Goal: Information Seeking & Learning: Learn about a topic

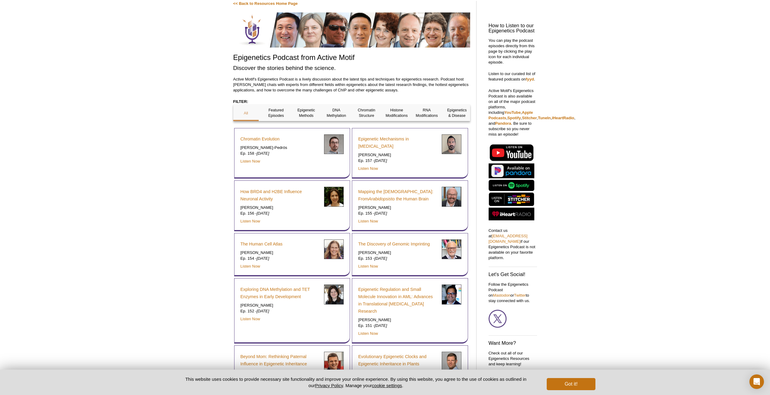
scroll to position [51, 0]
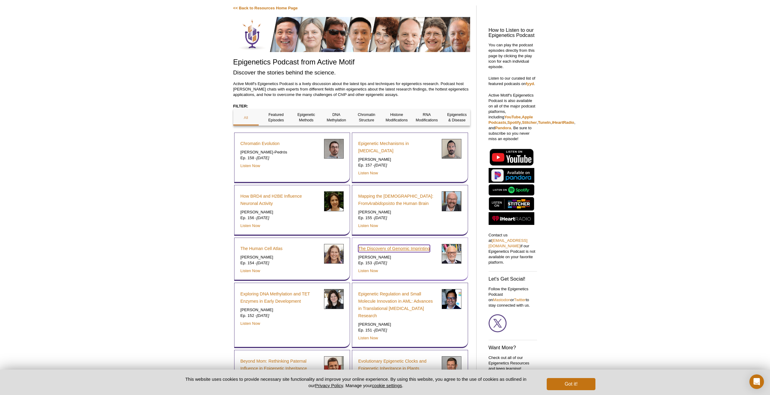
click at [386, 247] on link "The Discovery of Genomic Imprinting" at bounding box center [394, 248] width 72 height 7
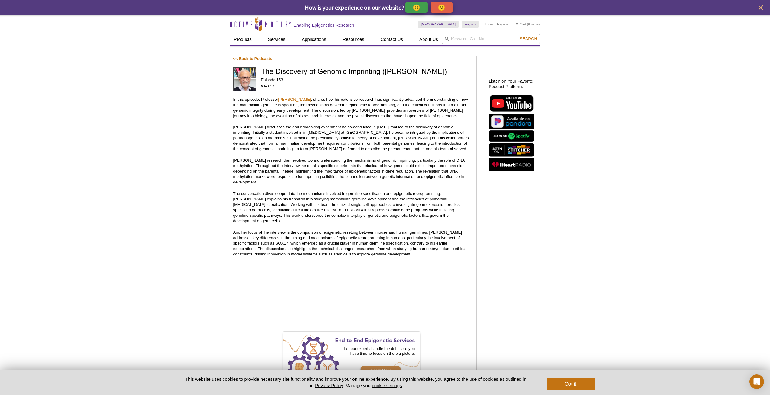
click at [199, 136] on div "Active Motif Logo Enabling Epigenetics Research 0 Search Skip to content Active…" at bounding box center [385, 316] width 770 height 603
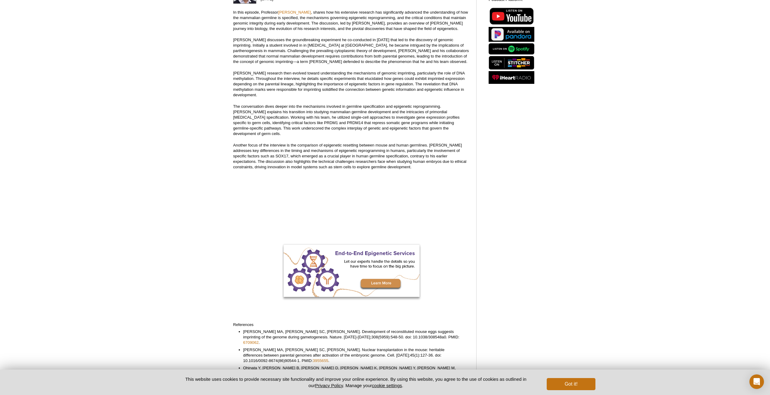
scroll to position [151, 0]
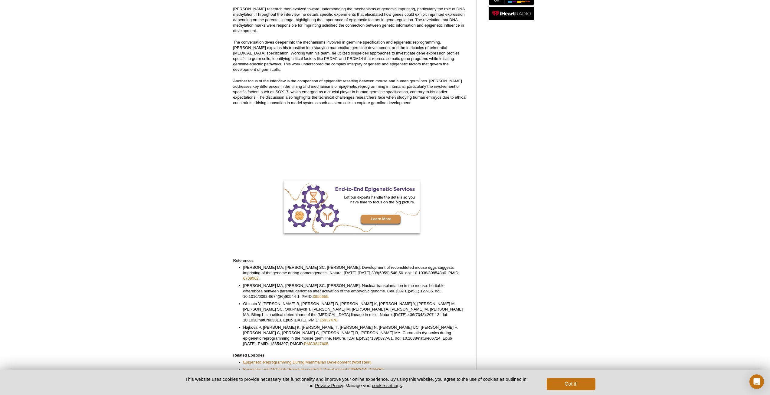
click at [197, 134] on div "Active Motif Logo Enabling Epigenetics Research 0 Search Skip to content Active…" at bounding box center [385, 165] width 770 height 603
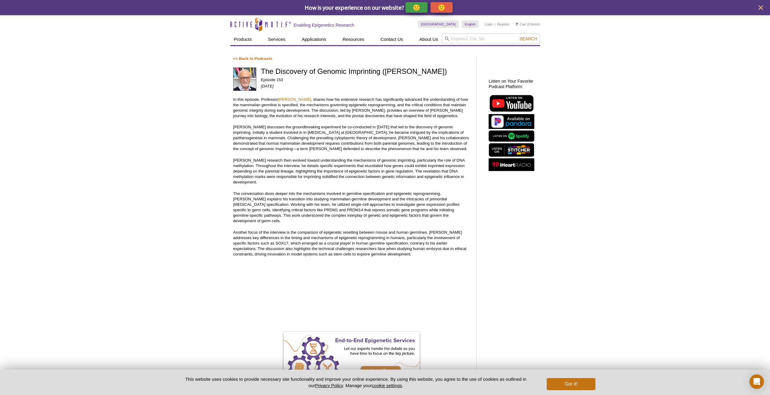
scroll to position [196, 0]
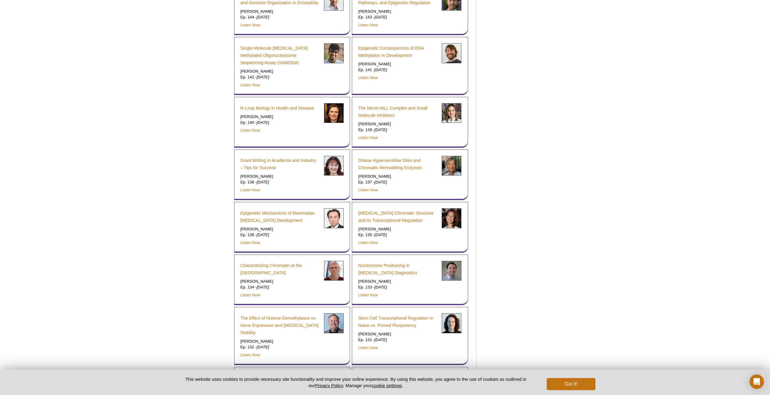
scroll to position [611, 0]
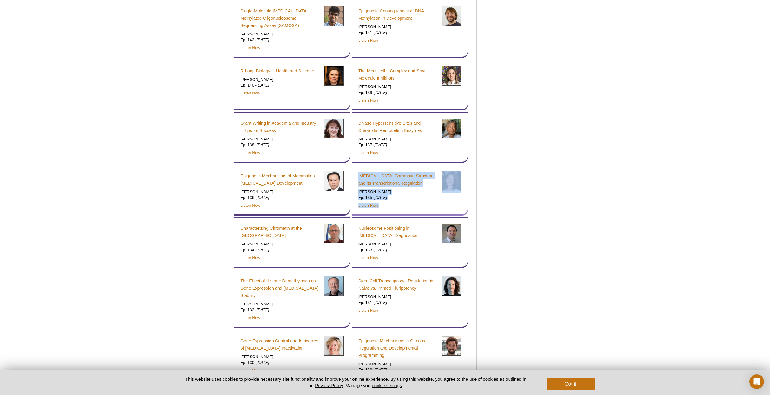
drag, startPoint x: 453, startPoint y: 200, endPoint x: 359, endPoint y: 171, distance: 98.5
click at [359, 171] on div "Malaria Chromatin Structure and its Transcriptional Regulation Karine Le Roch E…" at bounding box center [409, 189] width 103 height 37
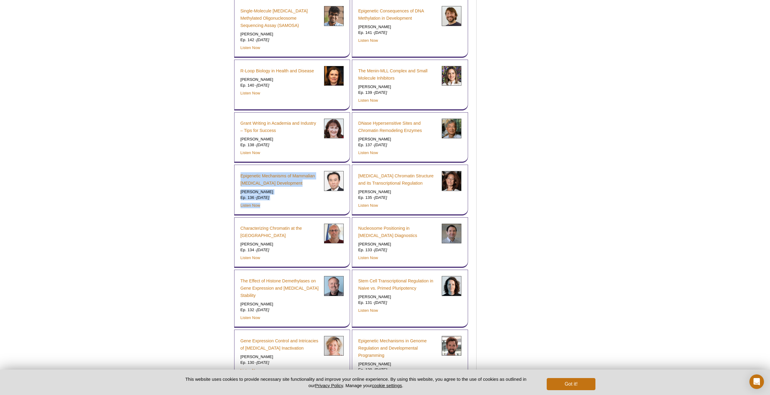
drag, startPoint x: 267, startPoint y: 202, endPoint x: 226, endPoint y: 169, distance: 53.0
drag, startPoint x: 228, startPoint y: 165, endPoint x: 292, endPoint y: 195, distance: 70.7
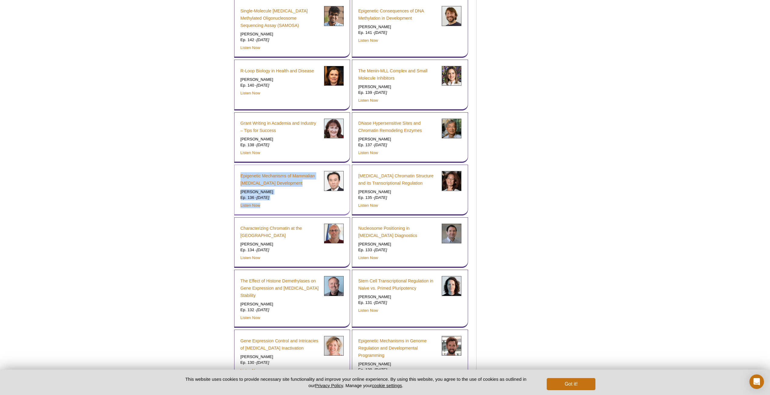
click at [292, 195] on div "Epigenetic Mechanisms of Mammalian Germ Cell Development Mitinori Saitou Ep. 13…" at bounding box center [280, 189] width 79 height 37
drag, startPoint x: 279, startPoint y: 199, endPoint x: 235, endPoint y: 169, distance: 53.2
click at [235, 169] on div "Epigenetic Mechanisms of Mammalian Germ Cell Development Mitinori Saitou Ep. 13…" at bounding box center [292, 190] width 116 height 51
drag, startPoint x: 235, startPoint y: 166, endPoint x: 297, endPoint y: 201, distance: 71.3
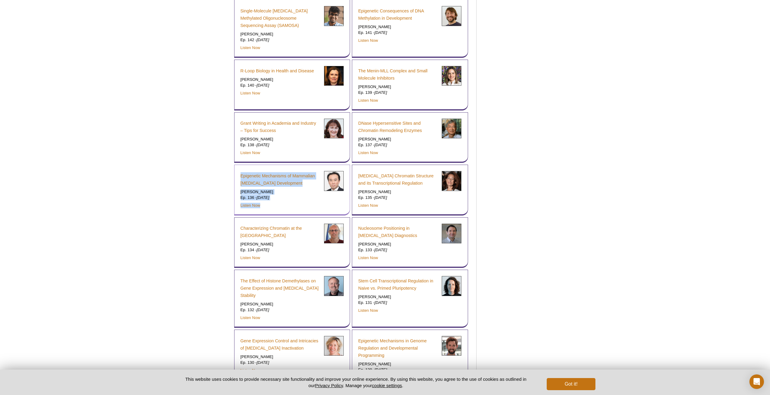
click at [297, 201] on div "Epigenetic Mechanisms of Mammalian Germ Cell Development Mitinori Saitou Ep. 13…" at bounding box center [292, 190] width 116 height 51
drag, startPoint x: 286, startPoint y: 201, endPoint x: 241, endPoint y: 172, distance: 54.0
click at [241, 172] on div "Epigenetic Mechanisms of Mammalian Germ Cell Development Mitinori Saitou Ep. 13…" at bounding box center [292, 190] width 116 height 51
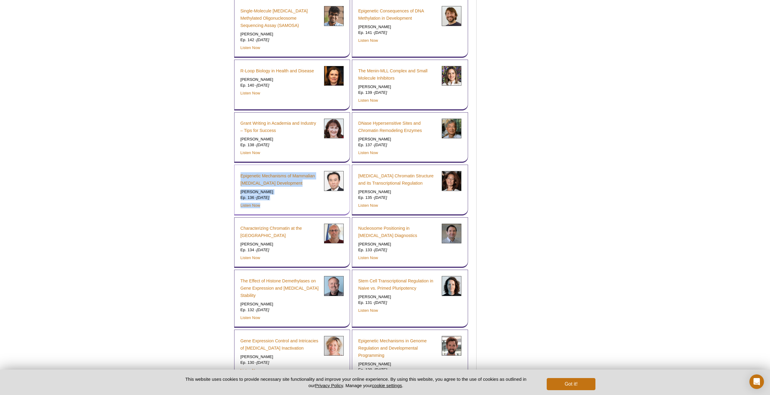
drag, startPoint x: 234, startPoint y: 167, endPoint x: 279, endPoint y: 195, distance: 53.4
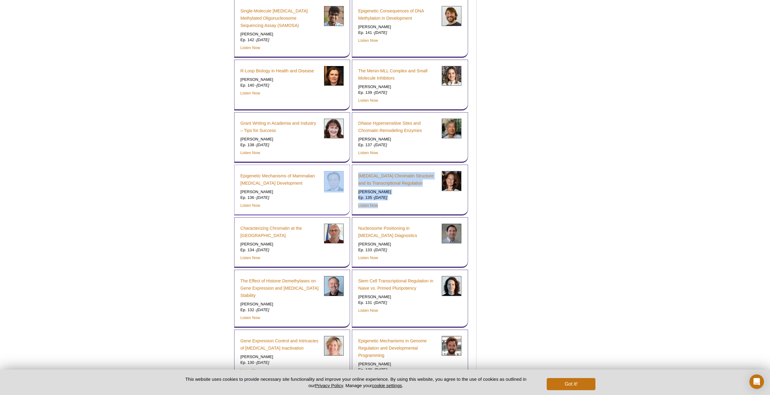
drag, startPoint x: 399, startPoint y: 200, endPoint x: 347, endPoint y: 169, distance: 60.4
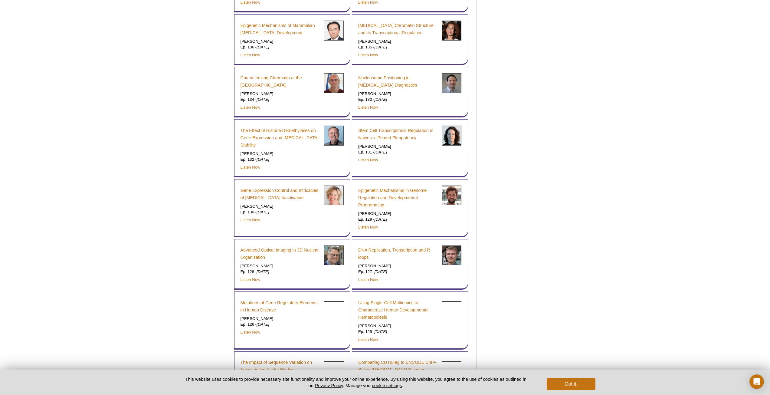
scroll to position [762, 0]
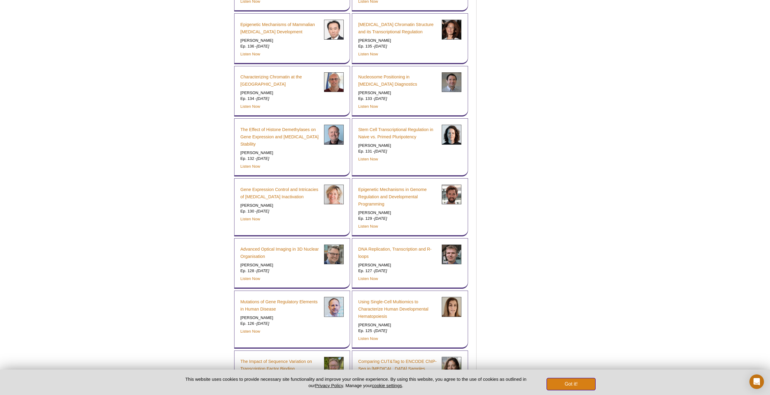
click at [558, 385] on button "Got it!" at bounding box center [571, 384] width 48 height 12
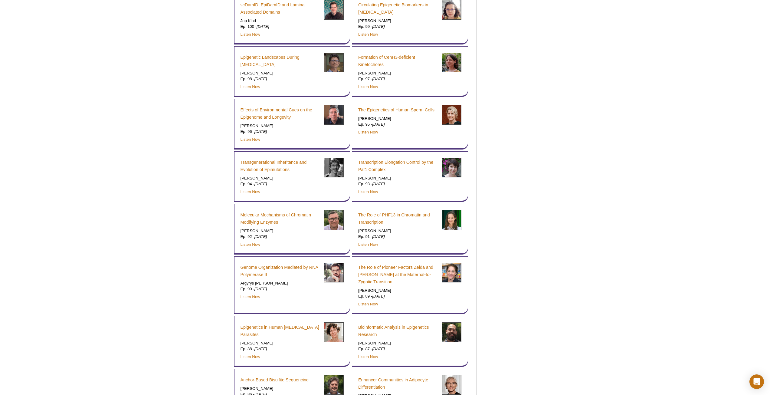
scroll to position [1922, 0]
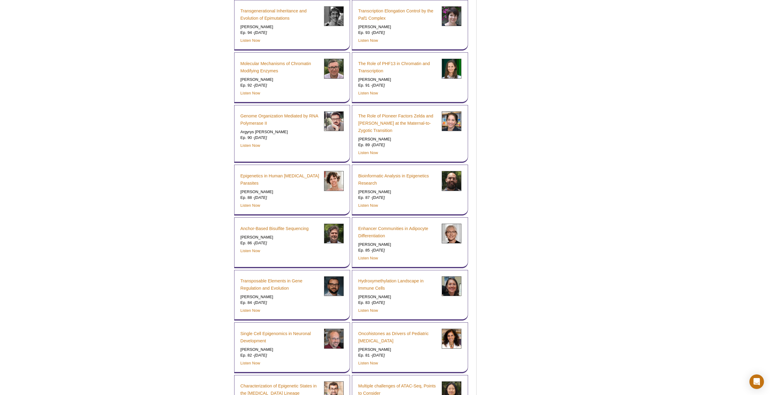
click at [665, 190] on div "Active Motif Logo Enabling Epigenetics Research 0 Search Skip to content Active…" at bounding box center [385, 333] width 770 height 4480
click at [654, 192] on div "Active Motif Logo Enabling Epigenetics Research 0 Search Skip to content Active…" at bounding box center [385, 333] width 770 height 4480
click at [533, 237] on div "How to Listen to our Epigenetics Podcast You can play the podcast episodes dire…" at bounding box center [511, 318] width 57 height 4377
click at [528, 187] on div "How to Listen to our Epigenetics Podcast You can play the podcast episodes dire…" at bounding box center [511, 318] width 57 height 4377
click at [526, 124] on div "How to Listen to our Epigenetics Podcast You can play the podcast episodes dire…" at bounding box center [511, 318] width 57 height 4377
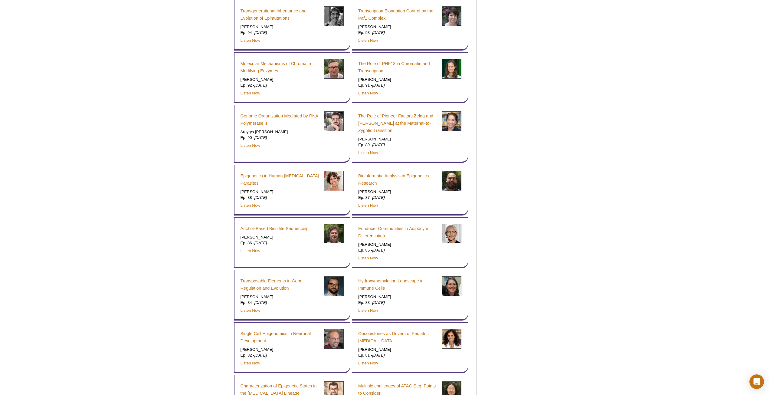
click at [514, 174] on div "How to Listen to our Epigenetics Podcast You can play the podcast episodes dire…" at bounding box center [511, 318] width 57 height 4377
click at [271, 225] on link "Anchor-Based Bisulfite Sequencing" at bounding box center [275, 228] width 68 height 7
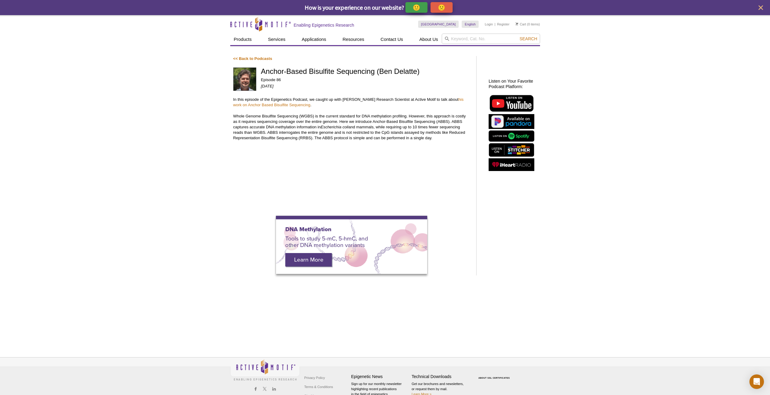
click at [176, 158] on div "Active Motif Logo Enabling Epigenetics Research 0 Search Skip to content Active…" at bounding box center [385, 212] width 770 height 395
click at [136, 169] on div "Active Motif Logo Enabling Epigenetics Research 0 Search Skip to content Active…" at bounding box center [385, 212] width 770 height 395
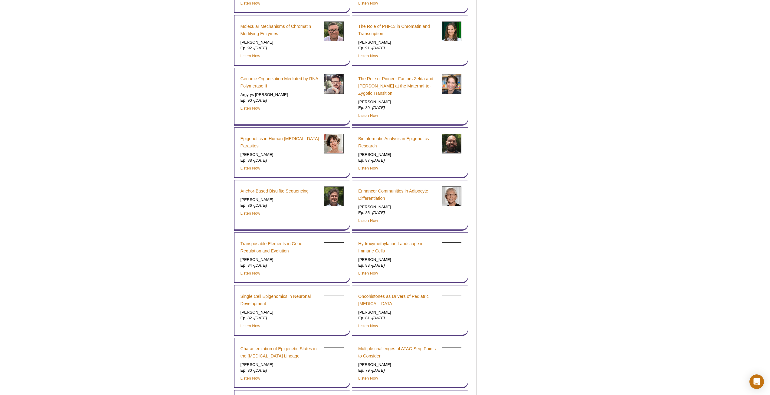
click at [170, 210] on div "Active Motif Logo Enabling Epigenetics Research 0 Search Skip to content Active…" at bounding box center [385, 311] width 770 height 4449
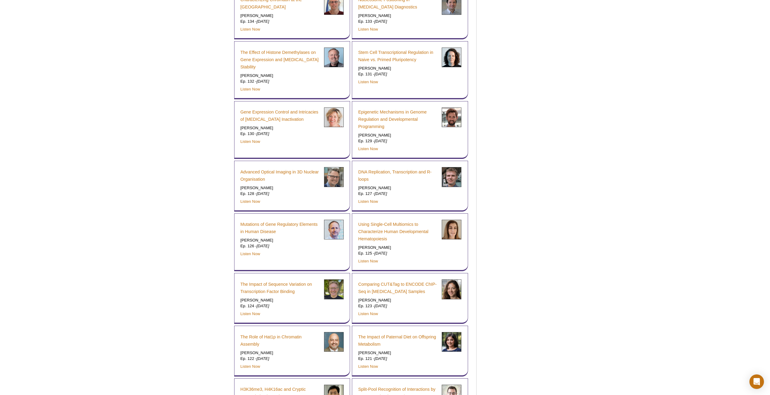
scroll to position [566, 0]
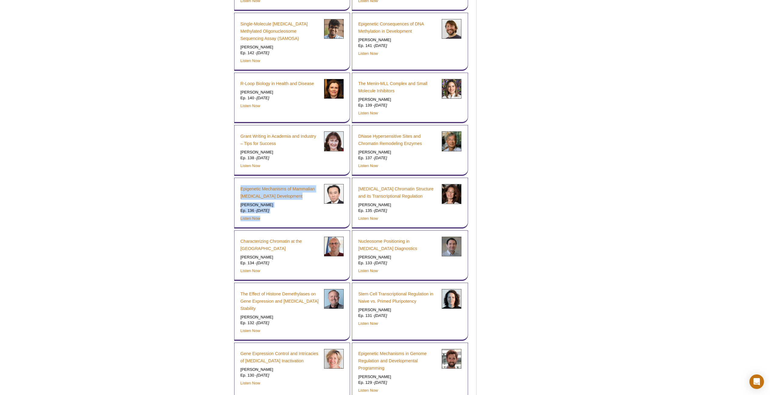
drag, startPoint x: 266, startPoint y: 213, endPoint x: 231, endPoint y: 185, distance: 44.8
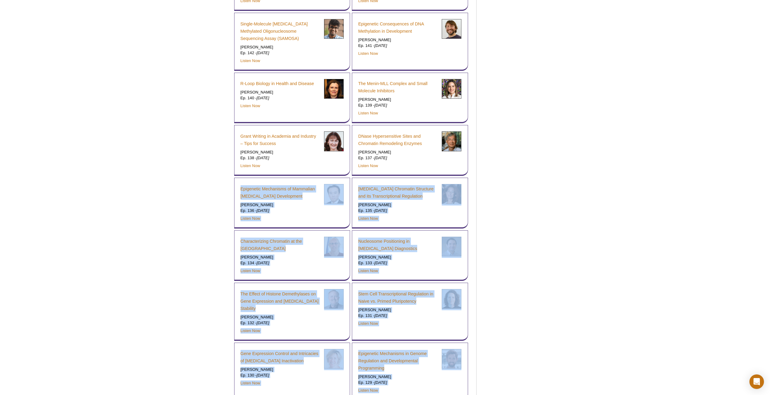
drag, startPoint x: 205, startPoint y: 175, endPoint x: 505, endPoint y: 212, distance: 301.8
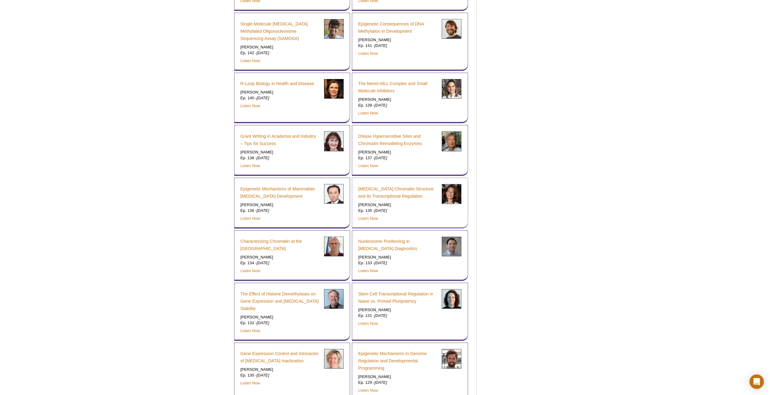
click at [446, 214] on div "Malaria Chromatin Structure and its Transcriptional Regulation Karine Le Roch E…" at bounding box center [410, 203] width 116 height 51
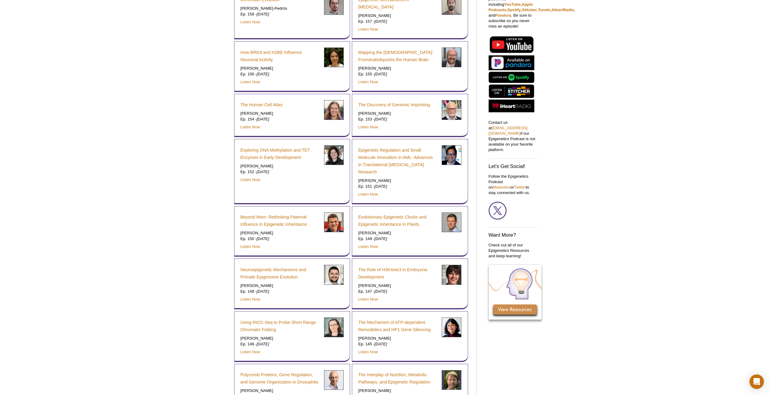
scroll to position [0, 0]
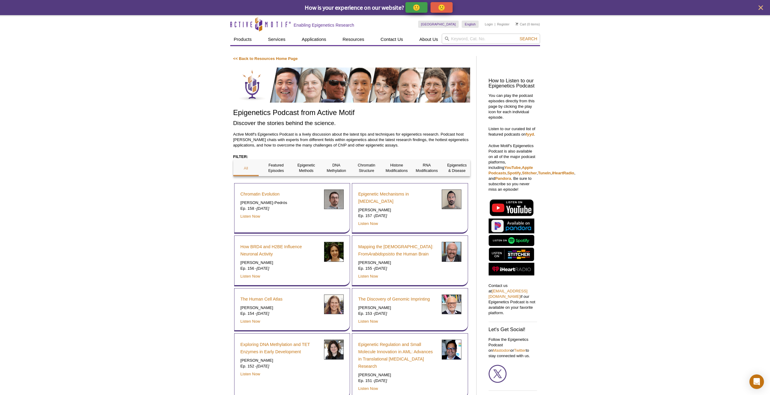
click at [304, 175] on div "Epigenetic Methods" at bounding box center [307, 167] width 26 height 17
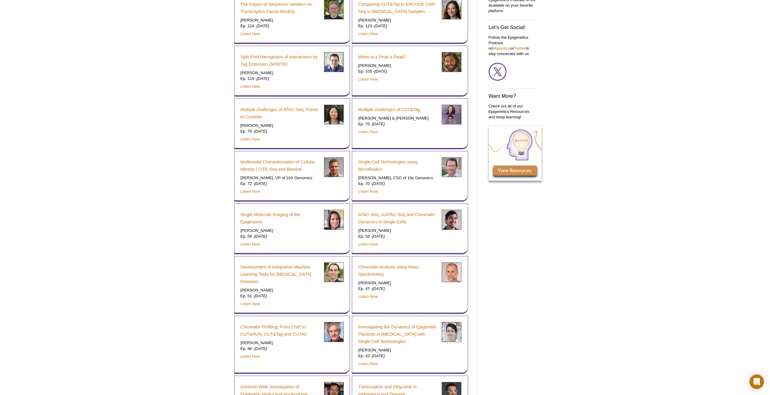
scroll to position [353, 0]
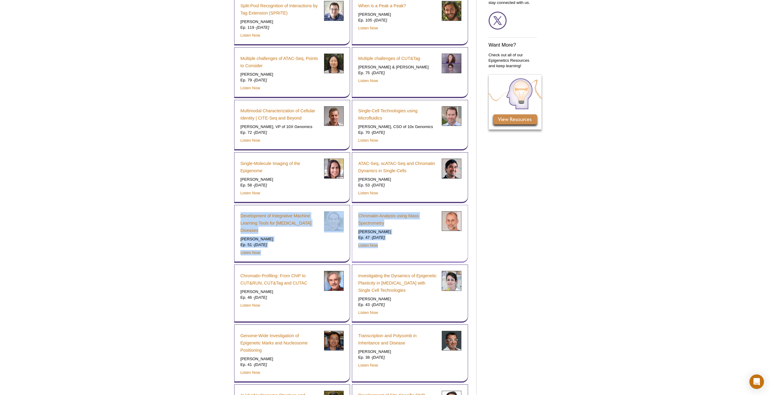
drag, startPoint x: 221, startPoint y: 215, endPoint x: 422, endPoint y: 261, distance: 207.0
click at [422, 261] on div "Active Motif Logo Enabling Epigenetics Research 0 Search Skip to content Active…" at bounding box center [385, 167] width 770 height 1010
click at [141, 245] on div "Active Motif Logo Enabling Epigenetics Research 0 Search Skip to content Active…" at bounding box center [385, 167] width 770 height 1010
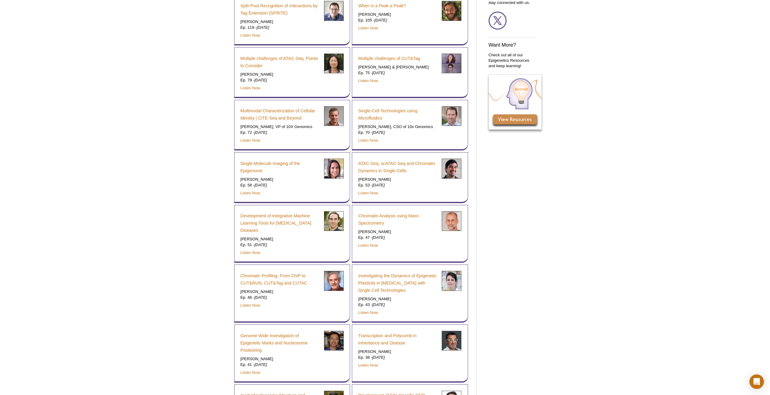
scroll to position [504, 0]
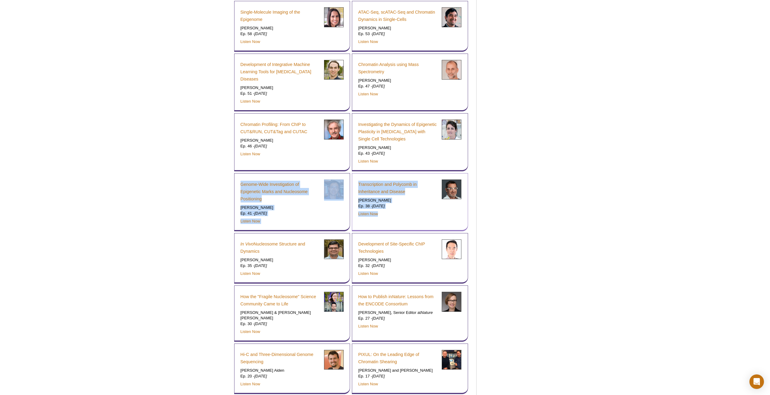
drag, startPoint x: 228, startPoint y: 179, endPoint x: 431, endPoint y: 223, distance: 207.3
click at [431, 223] on div "Active Motif Logo Enabling Epigenetics Research 0 Search Skip to content Active…" at bounding box center [385, 16] width 770 height 1010
click at [431, 223] on div "Transcription and Polycomb in Inheritance and Disease Danny Reinberg Ep. 38 - D…" at bounding box center [410, 202] width 116 height 58
drag, startPoint x: 394, startPoint y: 223, endPoint x: 175, endPoint y: 199, distance: 220.4
click at [175, 199] on div "Active Motif Logo Enabling Epigenetics Research 0 Search Skip to content Active…" at bounding box center [385, 16] width 770 height 1010
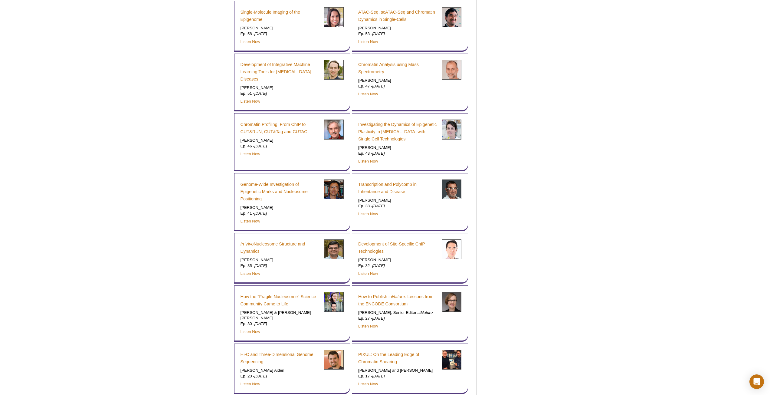
click at [175, 199] on div "Active Motif Logo Enabling Epigenetics Research 0 Search Skip to content Active…" at bounding box center [385, 16] width 770 height 1010
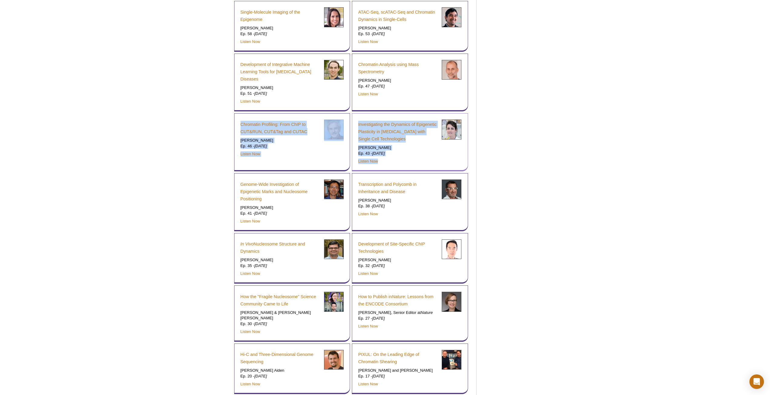
drag, startPoint x: 224, startPoint y: 122, endPoint x: 392, endPoint y: 159, distance: 173.0
click at [392, 159] on div "Active Motif Logo Enabling Epigenetics Research 0 Search Skip to content Active…" at bounding box center [385, 16] width 770 height 1010
click at [419, 164] on p "Listen Now" at bounding box center [397, 161] width 79 height 5
drag, startPoint x: 397, startPoint y: 165, endPoint x: 220, endPoint y: 114, distance: 183.6
click at [220, 114] on div "Active Motif Logo Enabling Epigenetics Research 0 Search Skip to content Active…" at bounding box center [385, 16] width 770 height 1010
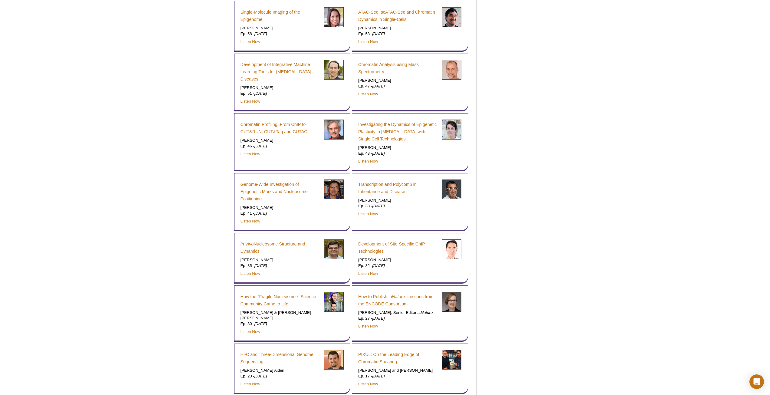
click at [220, 82] on div "Active Motif Logo Enabling Epigenetics Research 0 Search Skip to content Active…" at bounding box center [385, 16] width 770 height 1010
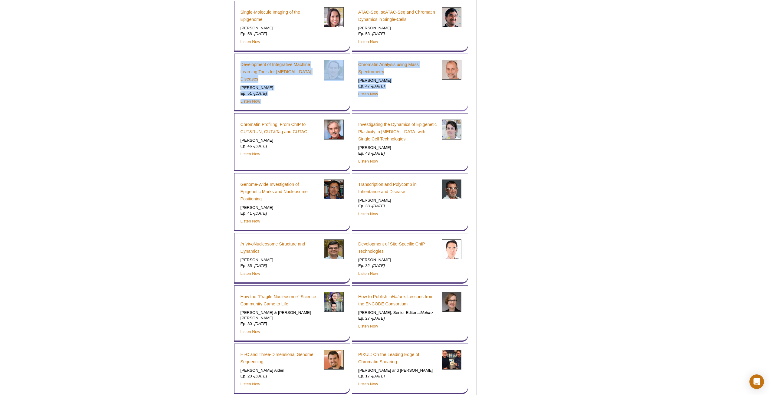
drag, startPoint x: 233, startPoint y: 60, endPoint x: 417, endPoint y: 102, distance: 188.8
click at [417, 102] on div "Chromatin Evolution Arnau Sebé-Pedrós Ep. 158 - September 4, 2025 Listen Now Ep…" at bounding box center [351, 63] width 237 height 770
click at [417, 102] on div "Chromatin Analysis using Mass Spectrometry Axel Imhof Ep. 47 - Apr. 29, 2021 Li…" at bounding box center [410, 83] width 116 height 58
drag, startPoint x: 396, startPoint y: 105, endPoint x: 222, endPoint y: 65, distance: 177.9
click at [222, 65] on div "Active Motif Logo Enabling Epigenetics Research 0 Search Skip to content Active…" at bounding box center [385, 16] width 770 height 1010
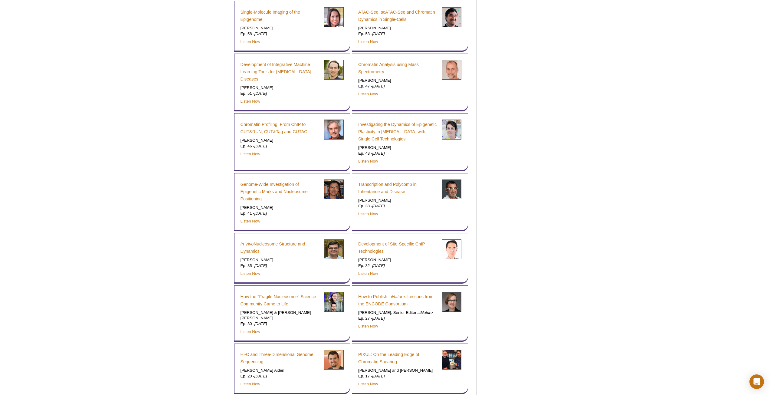
click at [222, 65] on div "Active Motif Logo Enabling Epigenetics Research 0 Search Skip to content Active…" at bounding box center [385, 16] width 770 height 1010
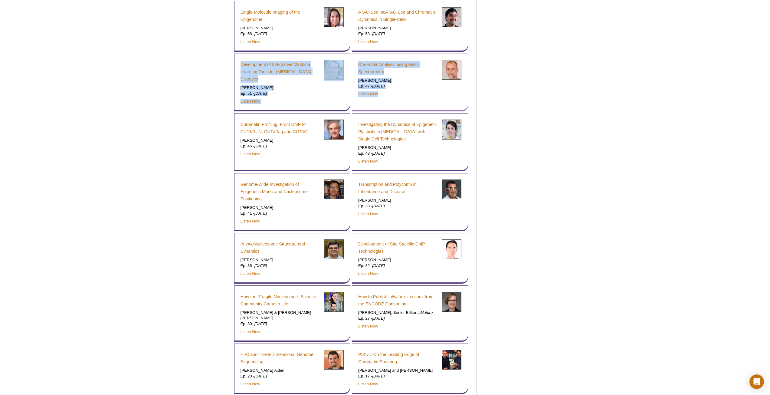
drag, startPoint x: 239, startPoint y: 57, endPoint x: 407, endPoint y: 105, distance: 174.2
click at [407, 105] on div "Chromatin Evolution Arnau Sebé-Pedrós Ep. 158 - September 4, 2025 Listen Now Ep…" at bounding box center [351, 63] width 237 height 770
click at [407, 105] on div "Chromatin Analysis using Mass Spectrometry Axel Imhof Ep. 47 - Apr. 29, 2021 Li…" at bounding box center [410, 83] width 116 height 58
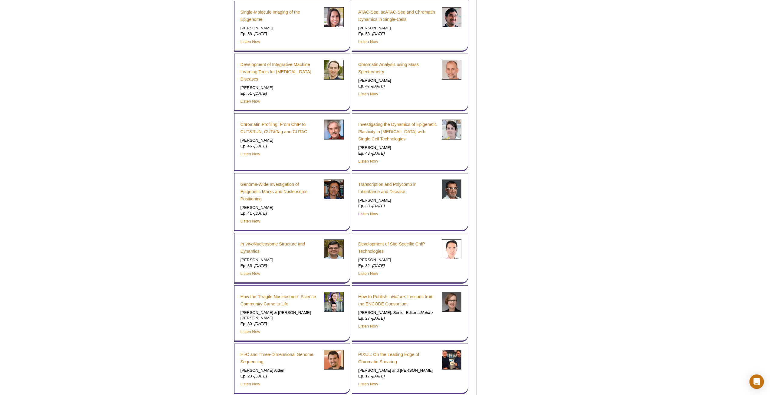
click at [177, 189] on div "Active Motif Logo Enabling Epigenetics Research 0 Search Skip to content Active…" at bounding box center [385, 16] width 770 height 1010
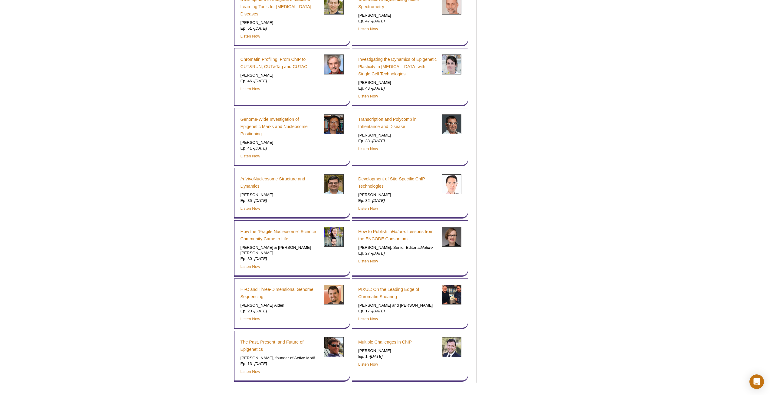
scroll to position [624, 0]
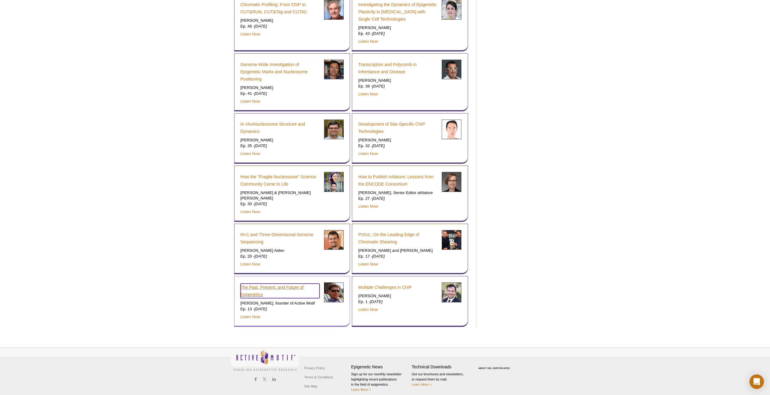
click at [280, 284] on link "The Past, Present, and Future of Epigenetics" at bounding box center [280, 291] width 79 height 15
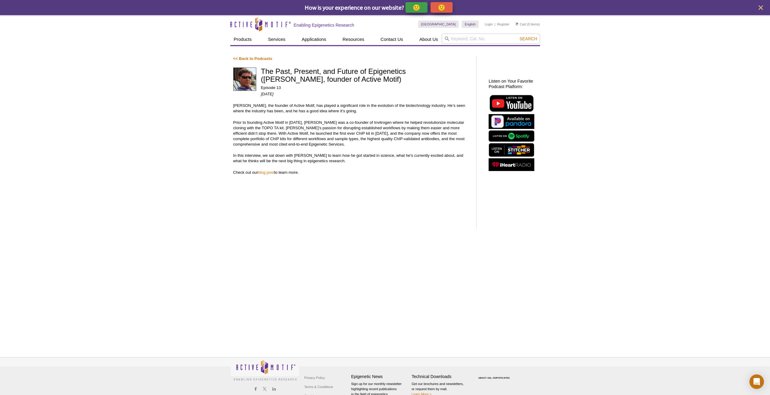
click at [168, 66] on div "Active Motif Logo Enabling Epigenetics Research 0 Search Skip to content Active…" at bounding box center [385, 212] width 770 height 395
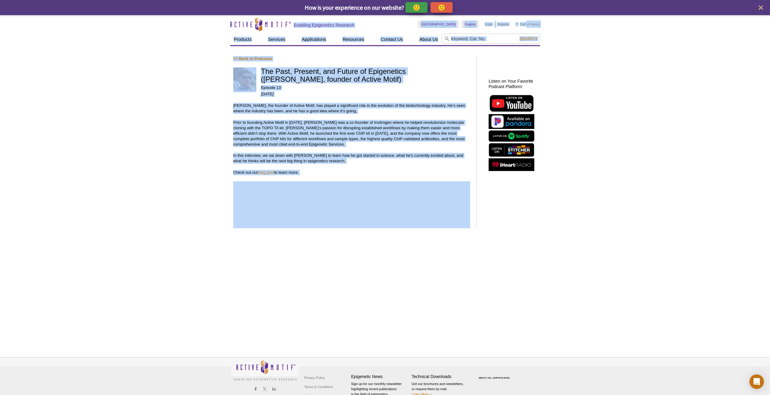
drag, startPoint x: 201, startPoint y: 23, endPoint x: 446, endPoint y: 191, distance: 297.2
click at [216, 37] on div "Active Motif Logo Enabling Epigenetics Research 0 Search Skip to content Active…" at bounding box center [385, 212] width 770 height 395
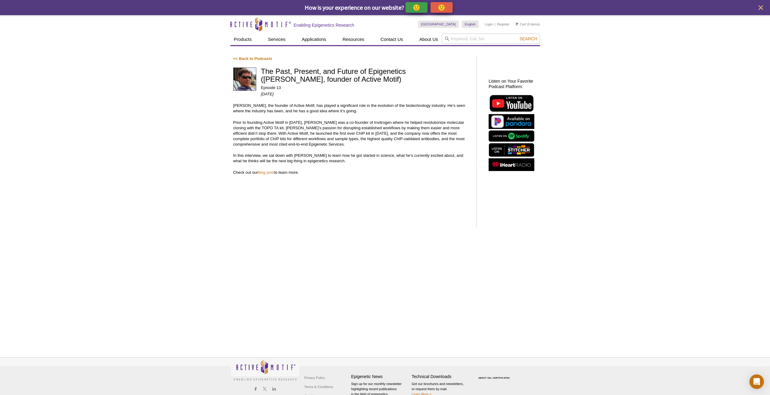
click at [602, 241] on div "Active Motif Logo Enabling Epigenetics Research 0 Search Skip to content Active…" at bounding box center [385, 212] width 770 height 395
